Goal: Information Seeking & Learning: Learn about a topic

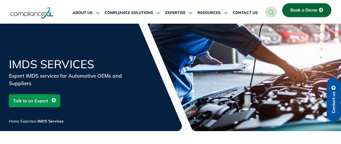
scroll to position [152, 0]
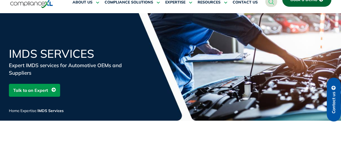
scroll to position [7, 0]
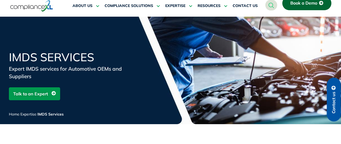
click at [112, 123] on div "Home / Expertise / IMDS Services" at bounding box center [73, 117] width 129 height 13
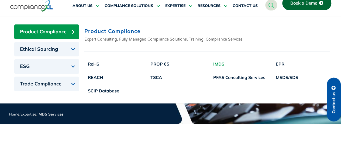
click at [218, 65] on link "IMDS" at bounding box center [239, 63] width 59 height 13
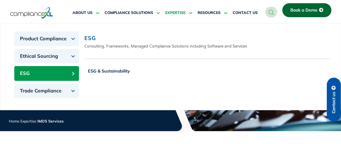
click at [189, 13] on icon at bounding box center [189, 13] width 5 height 4
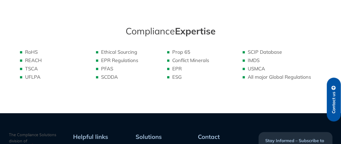
scroll to position [268, 0]
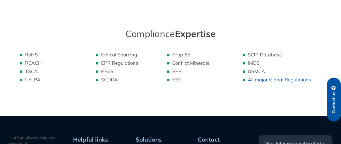
click at [259, 77] on link "All major Global Regulations" at bounding box center [279, 80] width 63 height 6
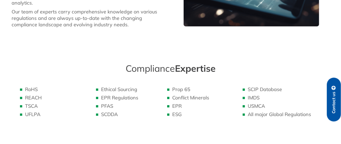
scroll to position [237, 0]
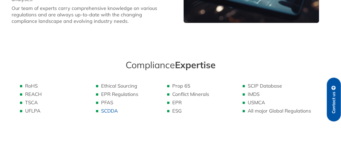
click at [112, 109] on link "SCDDA" at bounding box center [109, 111] width 17 height 6
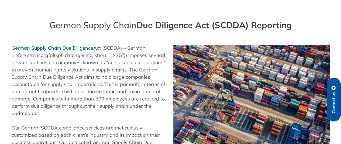
scroll to position [45, 0]
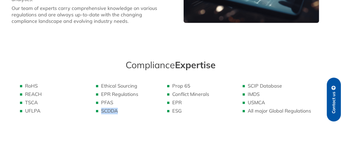
drag, startPoint x: 134, startPoint y: 108, endPoint x: 97, endPoint y: 106, distance: 37.5
click at [101, 108] on li "SCDDA" at bounding box center [128, 111] width 55 height 6
copy link "SCDDA"
drag, startPoint x: 119, startPoint y: 97, endPoint x: 100, endPoint y: 98, distance: 18.4
click at [100, 98] on ul "Ethical Sourcing EPR Regulations PFAS SCDDA" at bounding box center [123, 99] width 66 height 32
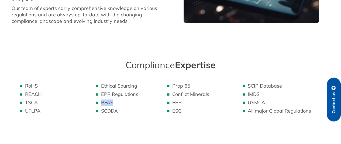
copy link "PFAS"
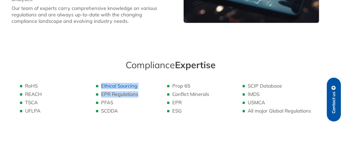
drag, startPoint x: 143, startPoint y: 91, endPoint x: 101, endPoint y: 83, distance: 42.7
click at [101, 83] on ul "Ethical Sourcing EPR Regulations PFAS SCDDA" at bounding box center [123, 99] width 66 height 32
copy ul "Ethical Sourcing EPR Regulations"
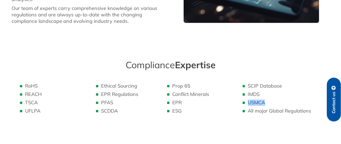
drag, startPoint x: 281, startPoint y: 99, endPoint x: 248, endPoint y: 100, distance: 32.9
click at [248, 100] on li "USMCA" at bounding box center [287, 103] width 79 height 6
copy link "USMCA"
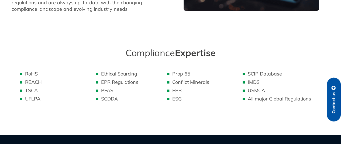
scroll to position [255, 0]
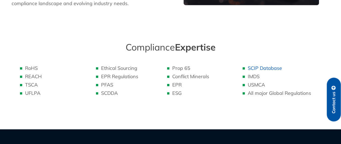
click at [267, 65] on link "SCIP Database" at bounding box center [265, 68] width 34 height 6
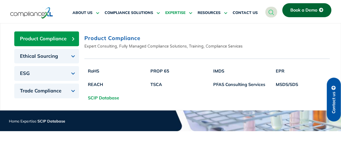
click at [190, 12] on icon at bounding box center [189, 13] width 5 height 4
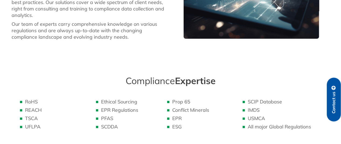
scroll to position [226, 0]
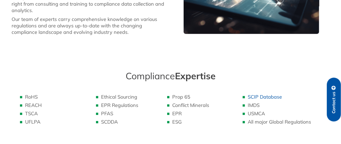
click at [258, 94] on link "SCIP Database" at bounding box center [265, 97] width 34 height 6
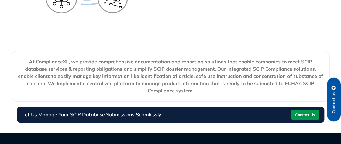
scroll to position [927, 0]
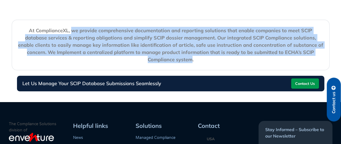
drag, startPoint x: 61, startPoint y: 37, endPoint x: 321, endPoint y: 58, distance: 260.4
click at [321, 58] on strong "At ComplianceXL, we provide comprehensive documentation and reporting solutions…" at bounding box center [170, 44] width 305 height 35
copy strong "we provide comprehensive documentation and reporting solutions that enable comp…"
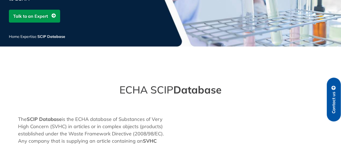
scroll to position [0, 0]
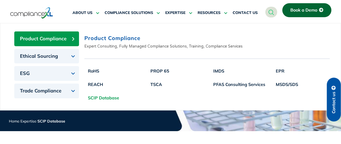
click at [72, 40] on button "Product Compliance" at bounding box center [46, 39] width 65 height 15
click at [47, 39] on span "Product Compliance" at bounding box center [43, 39] width 47 height 6
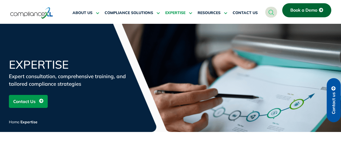
scroll to position [226, 0]
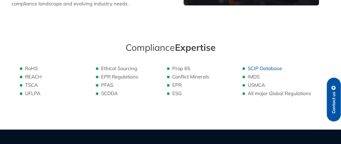
click at [261, 66] on link "SCIP Database" at bounding box center [265, 69] width 34 height 6
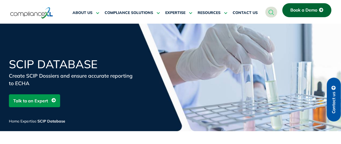
click at [178, 12] on span "EXPERTISE" at bounding box center [175, 13] width 20 height 5
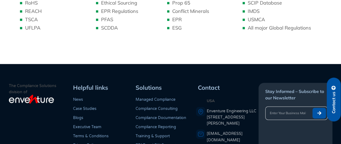
scroll to position [325, 0]
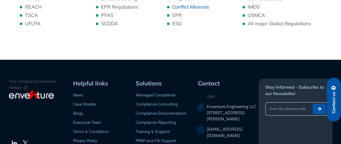
click at [192, 4] on link "Conflict Minerals" at bounding box center [190, 7] width 37 height 6
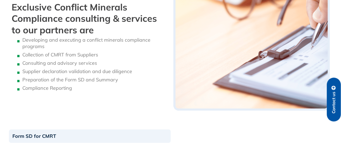
scroll to position [549, 0]
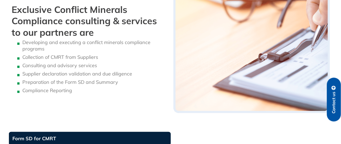
click at [37, 139] on link "Form SD for CMRT" at bounding box center [90, 138] width 162 height 13
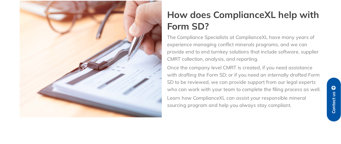
scroll to position [673, 0]
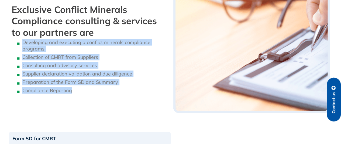
drag, startPoint x: 22, startPoint y: 41, endPoint x: 75, endPoint y: 91, distance: 72.5
click at [75, 91] on ul "Developing and executing a conflict minerals compliance programs Collection of …" at bounding box center [90, 66] width 156 height 55
copy ul "Developing and executing a conflict minerals compliance programs Collection of …"
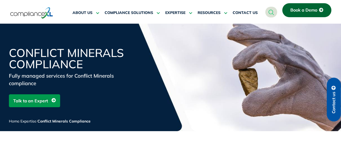
click at [272, 11] on icon "navsearch-button" at bounding box center [271, 12] width 6 height 6
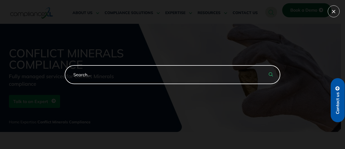
click at [142, 78] on input "search-form" at bounding box center [173, 74] width 216 height 19
paste input "Automated Compliance Checks"
type input "Automated Compliance Checks"
click at [272, 75] on icon "search-button" at bounding box center [271, 74] width 4 height 4
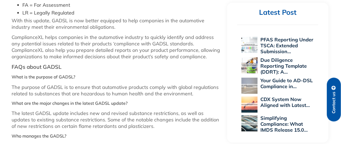
scroll to position [650, 0]
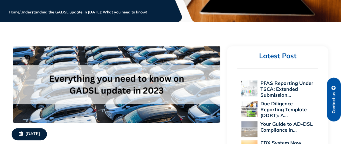
scroll to position [98, 0]
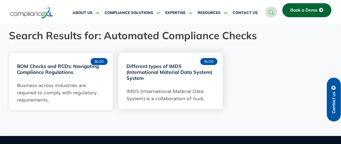
click at [156, 65] on link "Different types of IMDS (International Material Data System) System" at bounding box center [169, 72] width 86 height 18
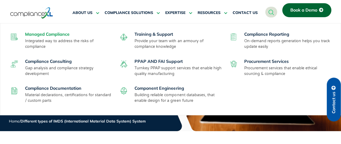
click at [56, 34] on link "Managed Compliance" at bounding box center [47, 34] width 44 height 5
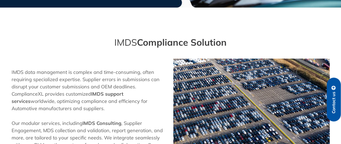
scroll to position [705, 0]
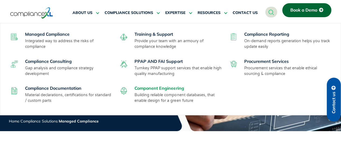
click at [141, 89] on link "Component Engineering" at bounding box center [159, 88] width 49 height 5
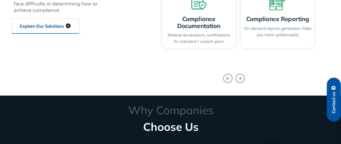
scroll to position [697, 0]
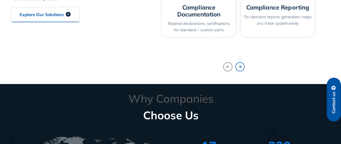
click at [237, 69] on icon "Next slide" at bounding box center [239, 67] width 9 height 9
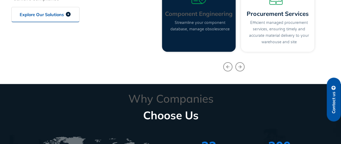
click at [201, 20] on link "Streamline your component database, manage obsolescence" at bounding box center [199, 25] width 59 height 11
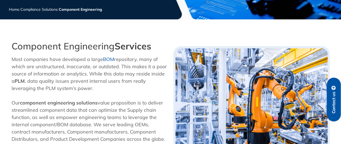
scroll to position [116, 0]
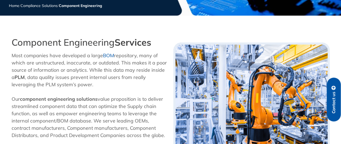
drag, startPoint x: 344, startPoint y: 8, endPoint x: 345, endPoint y: 29, distance: 21.6
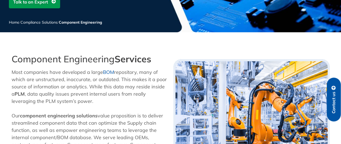
scroll to position [0, 0]
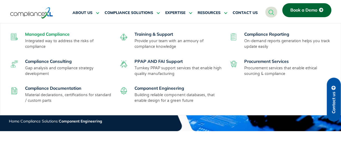
click at [64, 36] on link "Managed Compliance" at bounding box center [47, 34] width 44 height 5
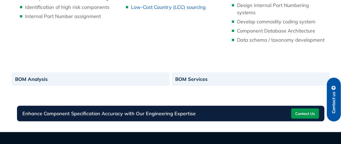
scroll to position [462, 0]
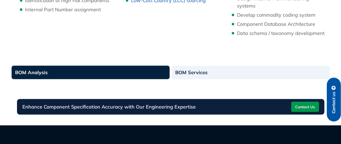
click at [103, 70] on link "BOM Analysis" at bounding box center [91, 72] width 158 height 13
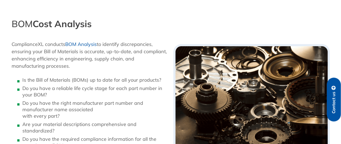
scroll to position [128, 0]
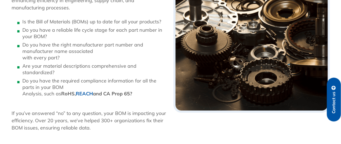
drag, startPoint x: 344, startPoint y: 14, endPoint x: 343, endPoint y: 43, distance: 29.1
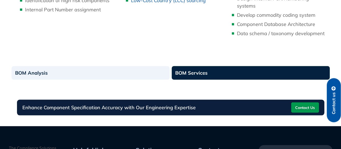
click at [202, 71] on link "BOM Services" at bounding box center [251, 72] width 158 height 13
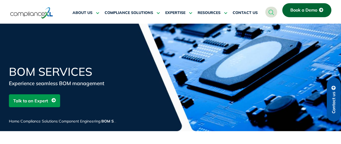
drag, startPoint x: 344, startPoint y: 10, endPoint x: 342, endPoint y: -23, distance: 32.4
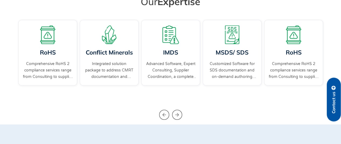
scroll to position [198, 0]
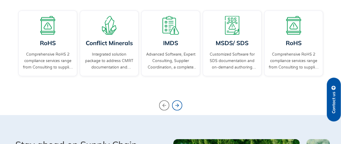
click at [174, 105] on icon "Next slide" at bounding box center [177, 106] width 10 height 10
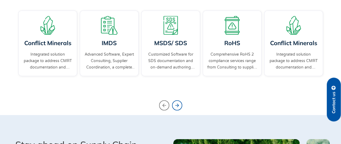
click at [174, 105] on icon "Next slide" at bounding box center [177, 106] width 10 height 10
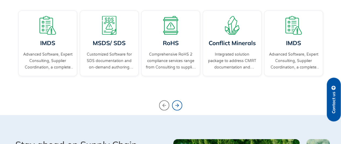
click at [173, 103] on icon "Next slide" at bounding box center [177, 106] width 10 height 10
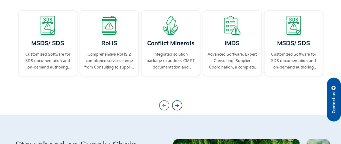
click at [179, 105] on icon "Next slide" at bounding box center [177, 106] width 10 height 10
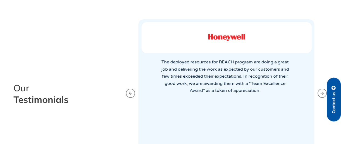
scroll to position [1001, 0]
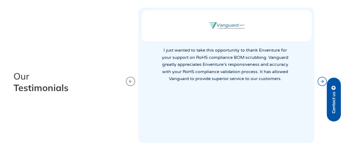
click at [323, 81] on icon "Next slide" at bounding box center [322, 81] width 4 height 7
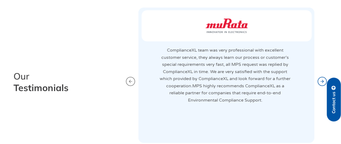
click at [323, 81] on icon "Next slide" at bounding box center [322, 81] width 4 height 7
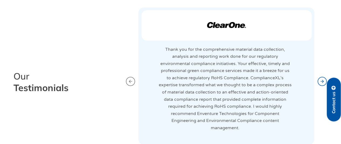
click at [323, 81] on icon "Next slide" at bounding box center [322, 81] width 4 height 7
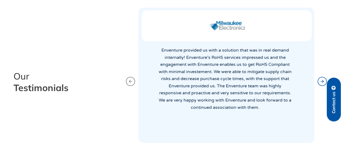
click at [323, 81] on icon "Next slide" at bounding box center [322, 81] width 4 height 7
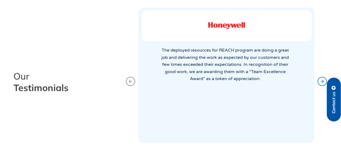
click at [323, 81] on icon "Next slide" at bounding box center [322, 81] width 4 height 7
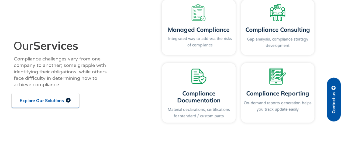
scroll to position [0, 0]
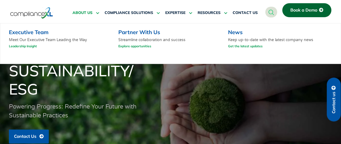
click at [83, 14] on span "ABOUT US" at bounding box center [83, 13] width 20 height 5
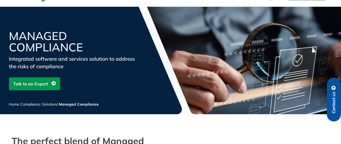
scroll to position [11, 0]
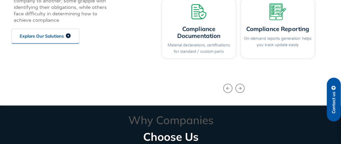
scroll to position [683, 0]
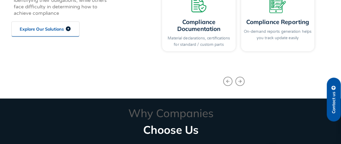
click at [69, 30] on icon at bounding box center [68, 28] width 5 height 5
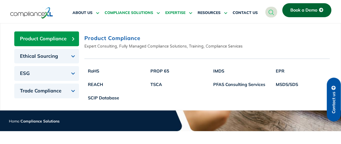
click at [177, 12] on span "EXPERTISE" at bounding box center [175, 13] width 20 height 5
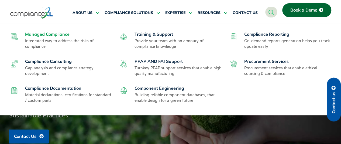
click at [58, 35] on link "Managed Compliance" at bounding box center [47, 34] width 44 height 5
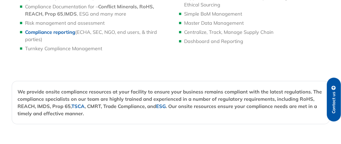
scroll to position [561, 0]
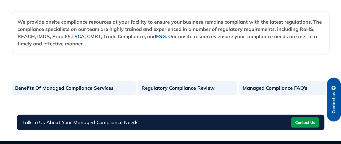
scroll to position [632, 0]
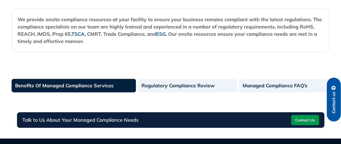
click at [42, 84] on link "Benefits Of Managed Compliance Services" at bounding box center [74, 85] width 124 height 13
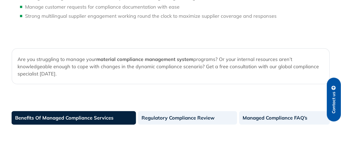
scroll to position [607, 0]
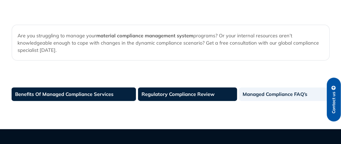
click at [195, 95] on link "Regulatory Compliance Review" at bounding box center [187, 94] width 99 height 13
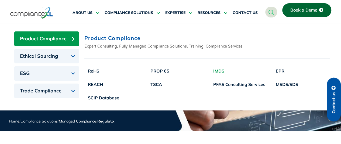
click at [222, 70] on link "IMDS" at bounding box center [239, 70] width 59 height 13
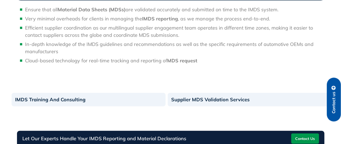
scroll to position [592, 0]
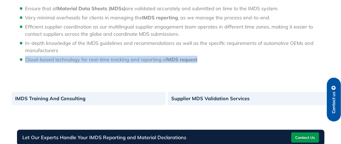
drag, startPoint x: 26, startPoint y: 53, endPoint x: 198, endPoint y: 56, distance: 172.6
click at [198, 56] on div "Ensure that all Material Data Sheets (MDSs) are validated accurately and submit…" at bounding box center [170, 36] width 313 height 63
copy span "Cloud-based technology for real-time tracking and reporting of MDS request"
click at [111, 58] on div "Ensure that all Material Data Sheets (MDSs) are validated accurately and submit…" at bounding box center [170, 36] width 313 height 63
drag, startPoint x: 26, startPoint y: 52, endPoint x: 198, endPoint y: 56, distance: 172.0
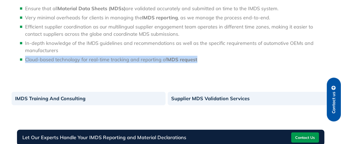
click at [198, 56] on div "Ensure that all Material Data Sheets (MDSs) are validated accurately and submit…" at bounding box center [170, 36] width 313 height 63
copy span "Cloud-based technology for real-time tracking and reporting of MDS request"
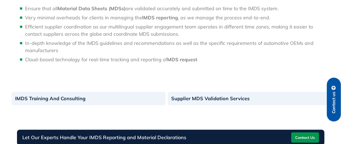
click at [202, 28] on li "Efficient supplier coordination as our multilingual supplier engagement team op…" at bounding box center [176, 30] width 302 height 15
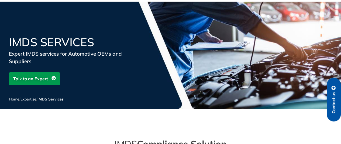
scroll to position [0, 0]
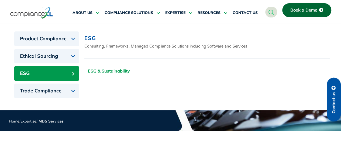
click at [97, 69] on link "ESG & Sustainability" at bounding box center [108, 70] width 49 height 13
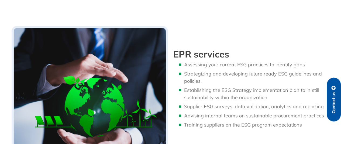
scroll to position [675, 0]
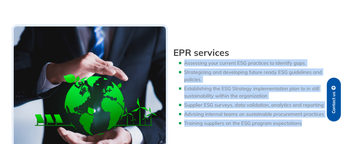
drag, startPoint x: 185, startPoint y: 55, endPoint x: 301, endPoint y: 118, distance: 131.6
click at [301, 118] on ul "Assessing your current ESG practices to identify gaps. Strategizing and develop…" at bounding box center [251, 94] width 156 height 68
copy ul "Assessing your current ESG practices to identify gaps. Strategizing and develop…"
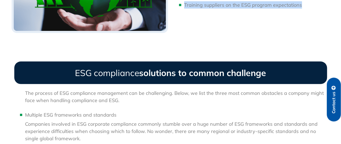
scroll to position [802, 0]
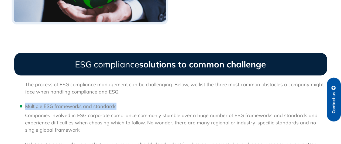
drag, startPoint x: 117, startPoint y: 99, endPoint x: 25, endPoint y: 97, distance: 92.2
click at [25, 103] on li "Multiple ESG frameworks and standards" at bounding box center [176, 106] width 302 height 7
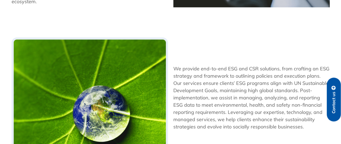
scroll to position [328, 0]
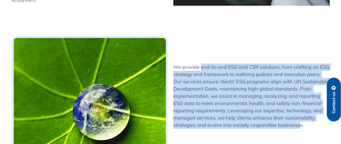
drag, startPoint x: 201, startPoint y: 61, endPoint x: 299, endPoint y: 121, distance: 115.0
click at [299, 121] on p "We provide end-to-end ESG and CSR solutions, from crafting an ESG strategy and …" at bounding box center [251, 97] width 156 height 66
copy p "end-to-end ESG and CSR solutions, from crafting an ESG strategy and framework t…"
